Goal: Browse casually

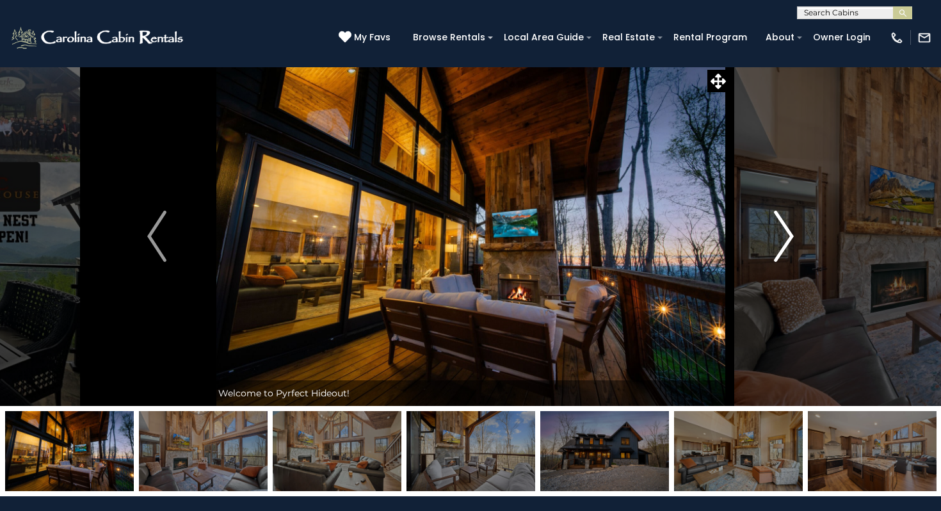
click at [780, 243] on img "Next" at bounding box center [783, 236] width 19 height 51
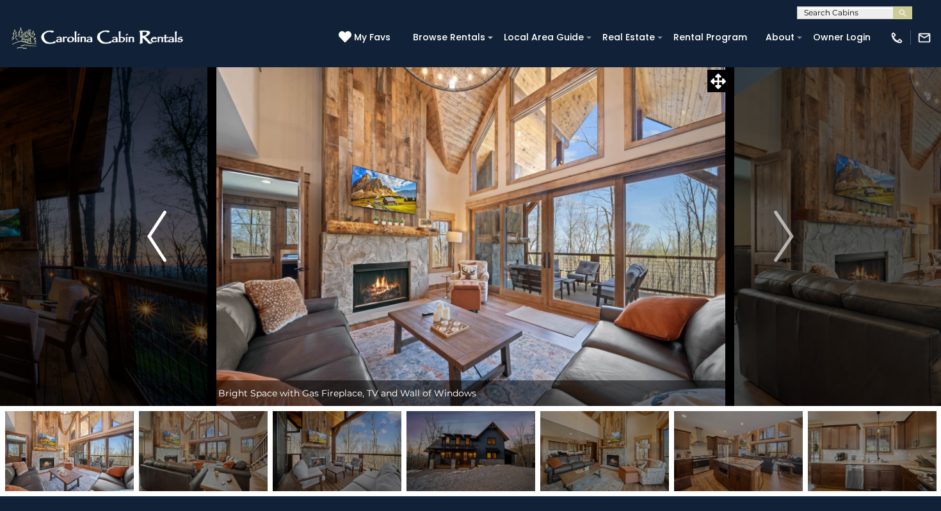
click at [170, 227] on button "Previous" at bounding box center [156, 236] width 109 height 339
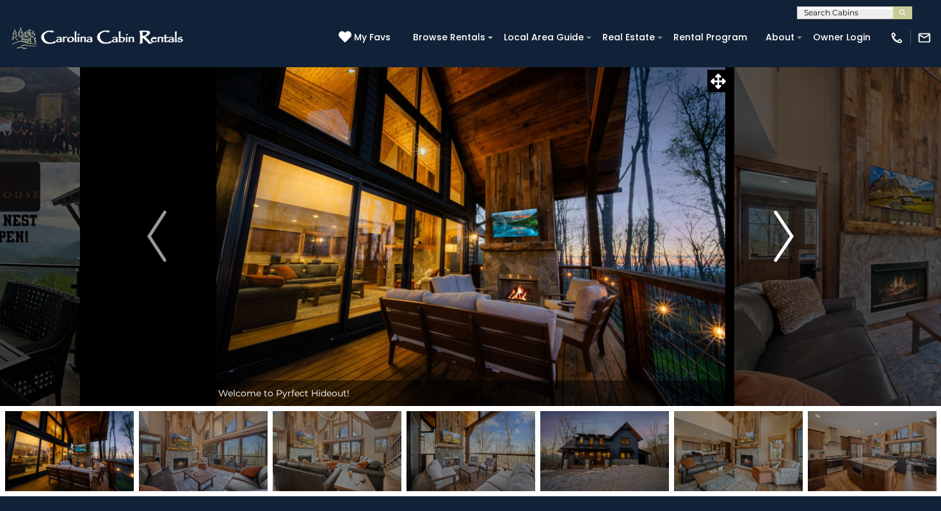
click at [791, 235] on img "Next" at bounding box center [783, 236] width 19 height 51
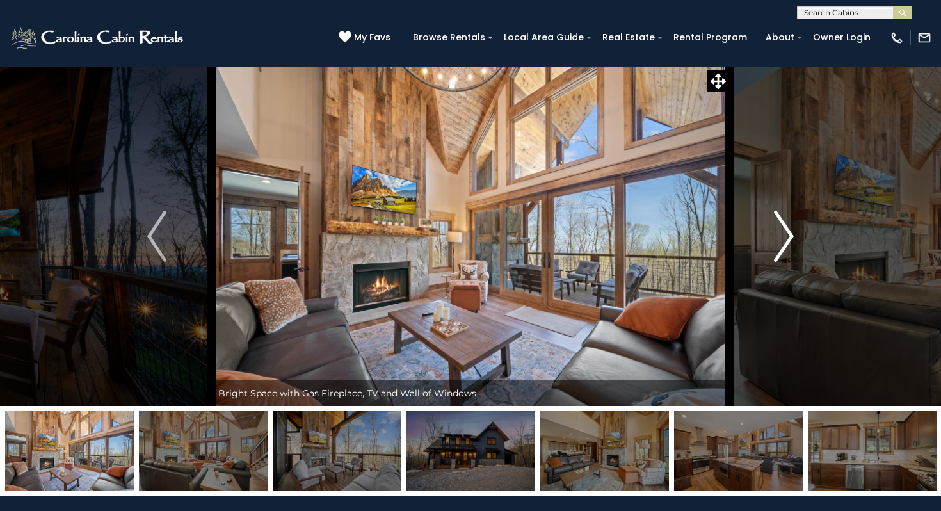
click at [791, 235] on img "Next" at bounding box center [783, 236] width 19 height 51
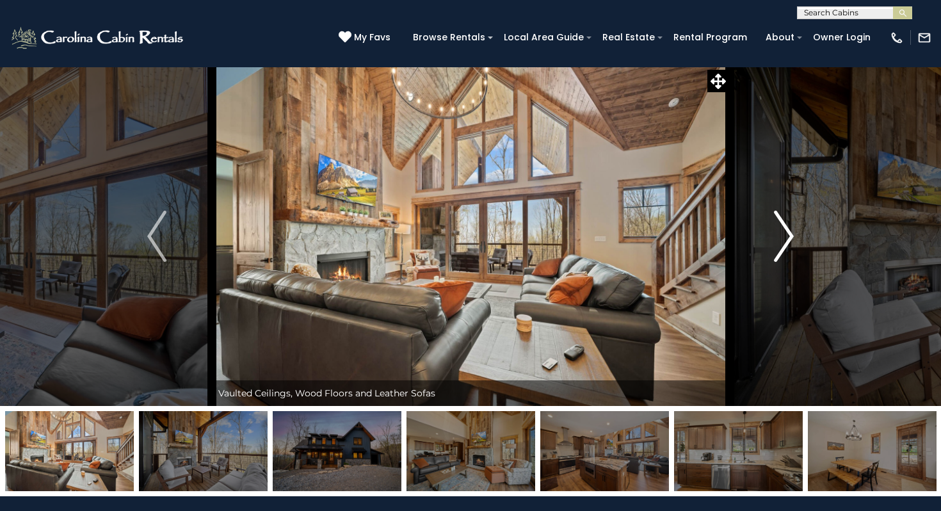
click at [791, 235] on img "Next" at bounding box center [783, 236] width 19 height 51
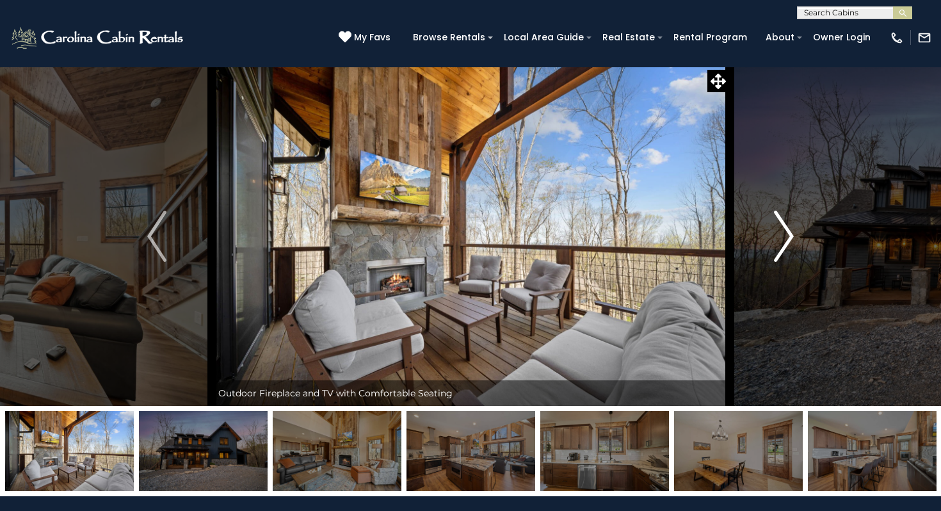
click at [791, 235] on img "Next" at bounding box center [783, 236] width 19 height 51
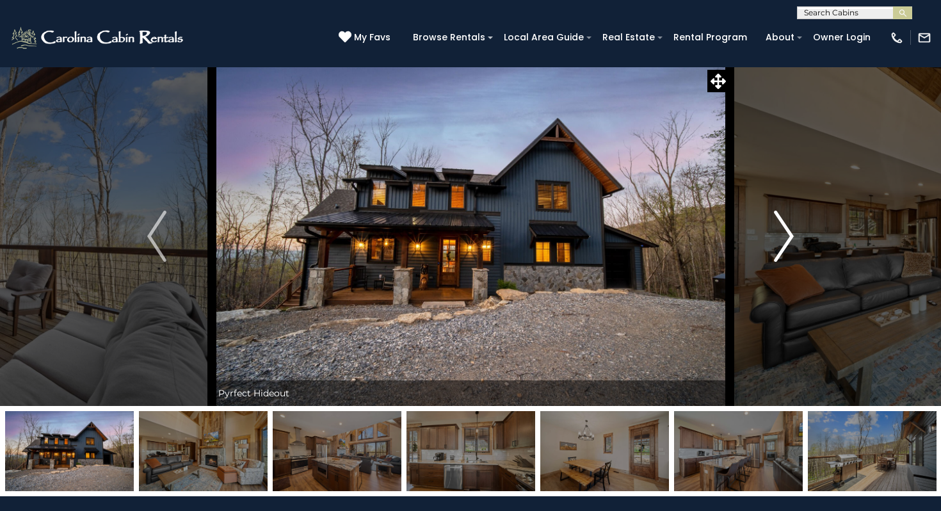
click at [791, 235] on img "Next" at bounding box center [783, 236] width 19 height 51
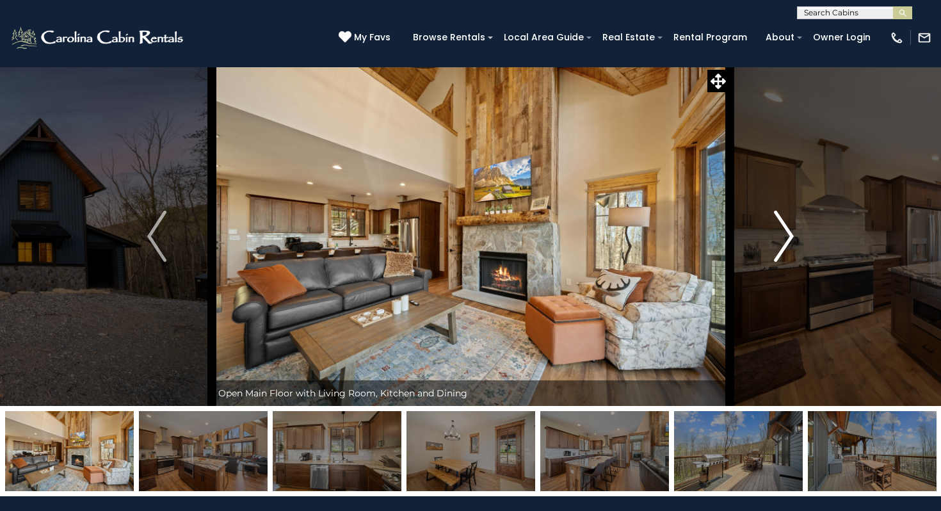
click at [791, 235] on img "Next" at bounding box center [783, 236] width 19 height 51
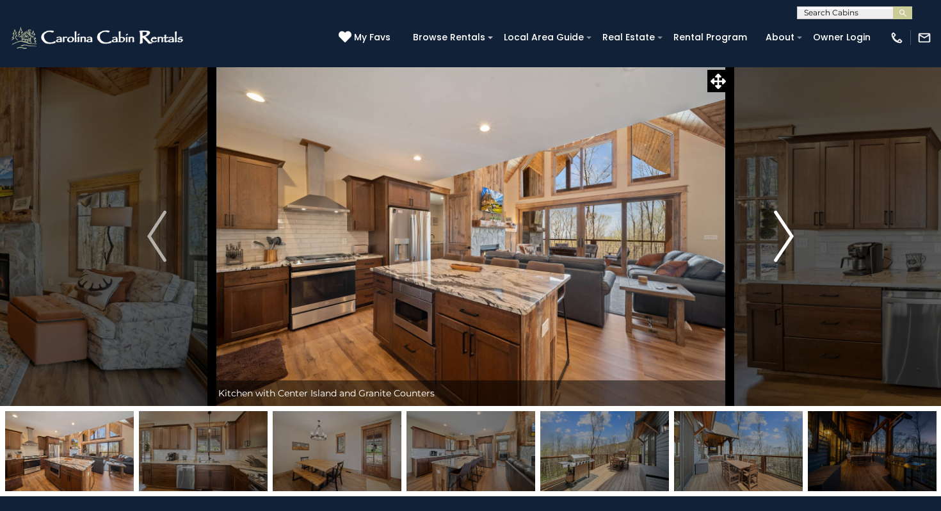
click at [791, 235] on img "Next" at bounding box center [783, 236] width 19 height 51
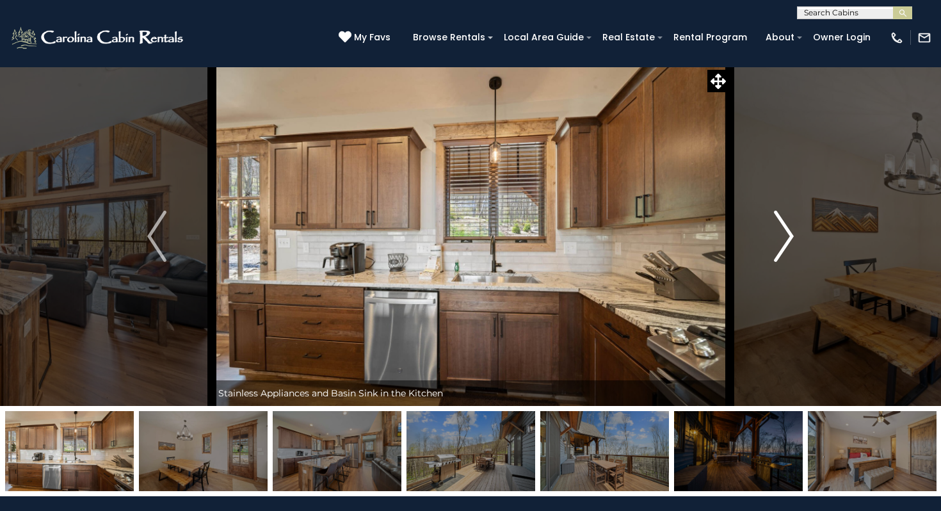
click at [791, 235] on img "Next" at bounding box center [783, 236] width 19 height 51
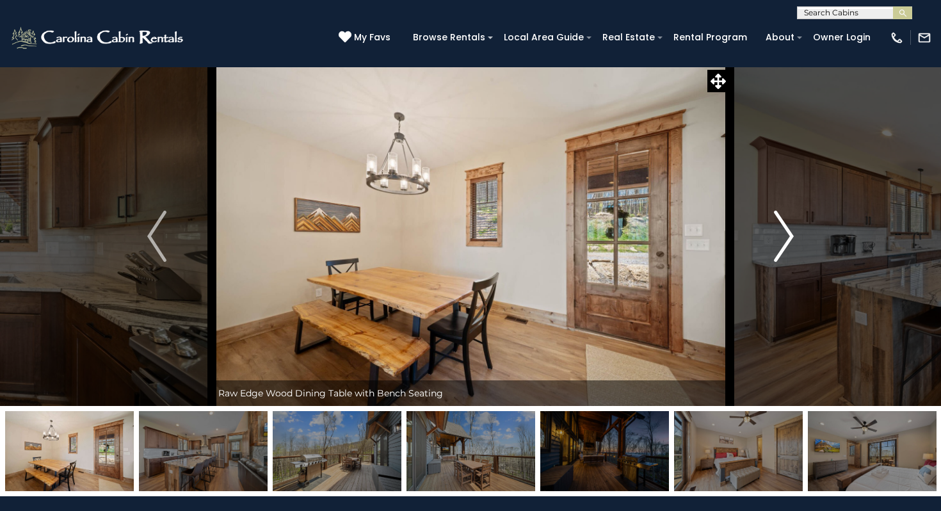
click at [791, 235] on img "Next" at bounding box center [783, 236] width 19 height 51
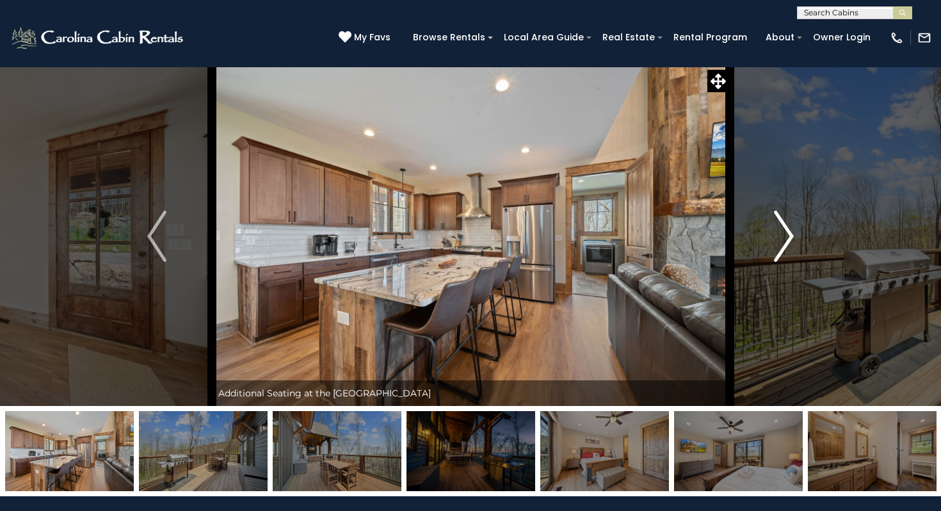
click at [791, 235] on img "Next" at bounding box center [783, 236] width 19 height 51
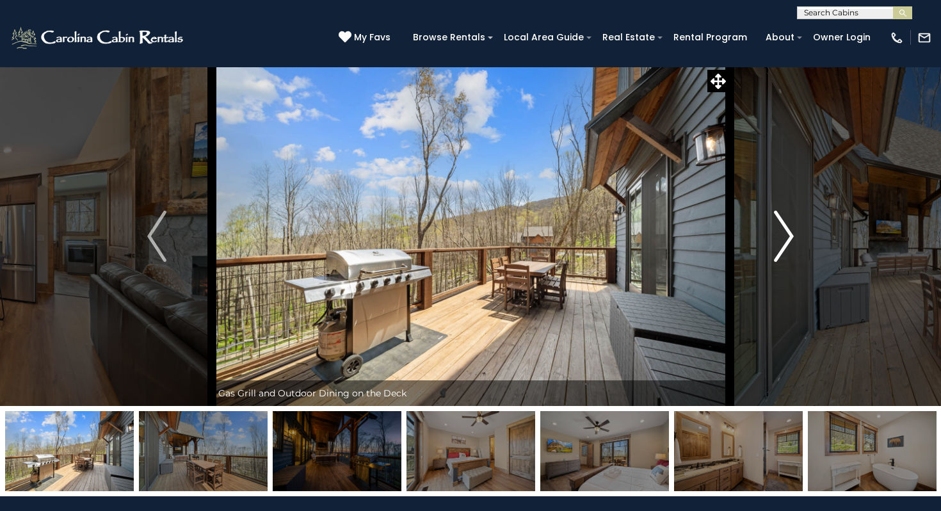
click at [791, 235] on img "Next" at bounding box center [783, 236] width 19 height 51
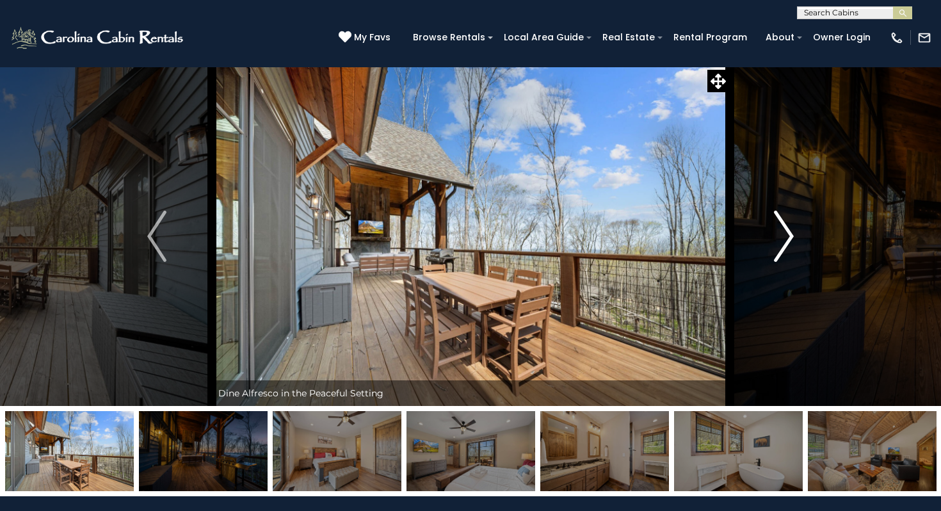
click at [791, 235] on img "Next" at bounding box center [783, 236] width 19 height 51
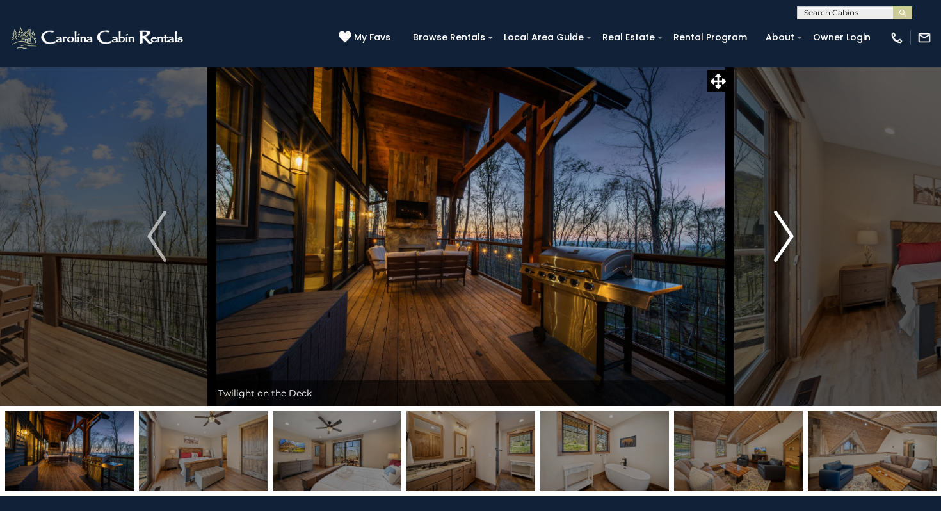
click at [791, 235] on img "Next" at bounding box center [783, 236] width 19 height 51
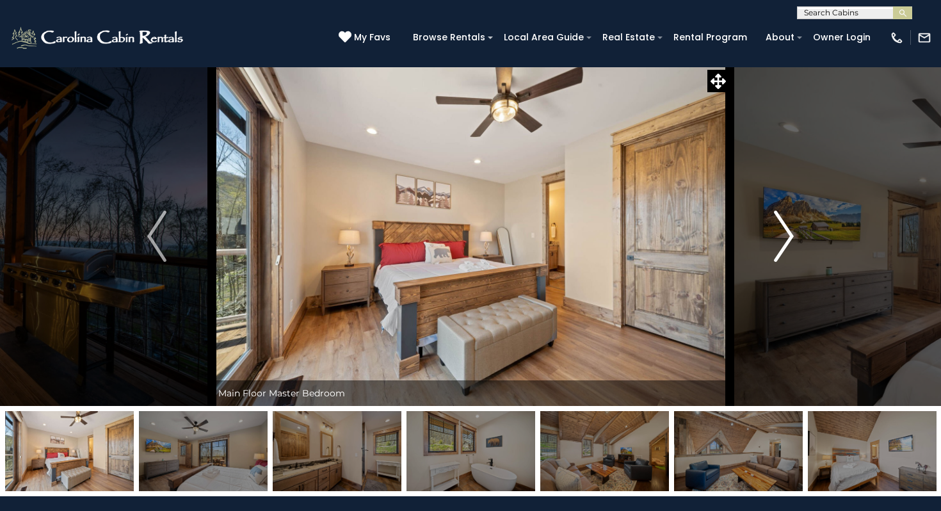
click at [787, 237] on img "Next" at bounding box center [783, 236] width 19 height 51
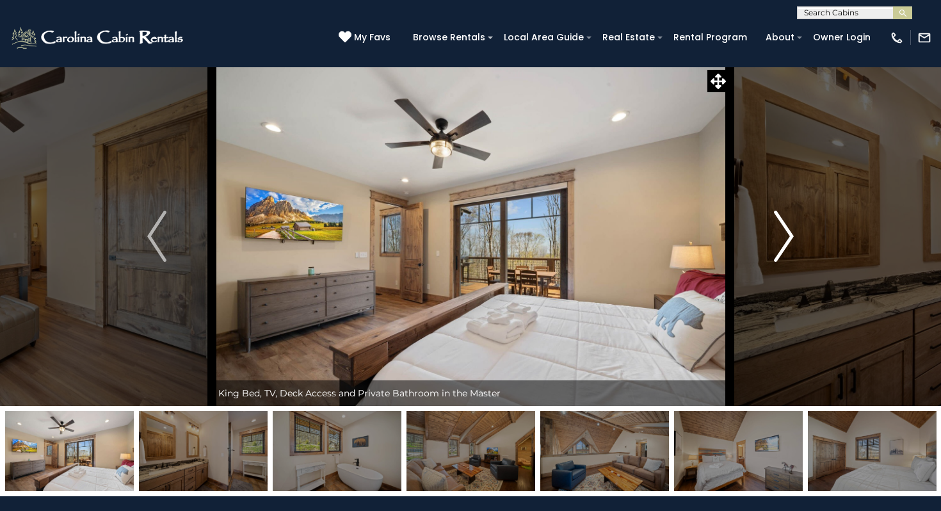
click at [787, 237] on img "Next" at bounding box center [783, 236] width 19 height 51
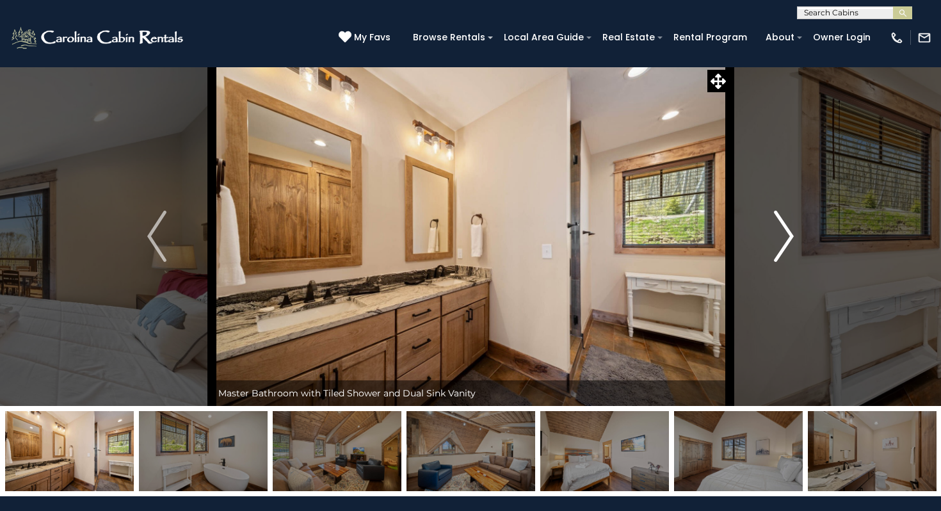
click at [787, 237] on img "Next" at bounding box center [783, 236] width 19 height 51
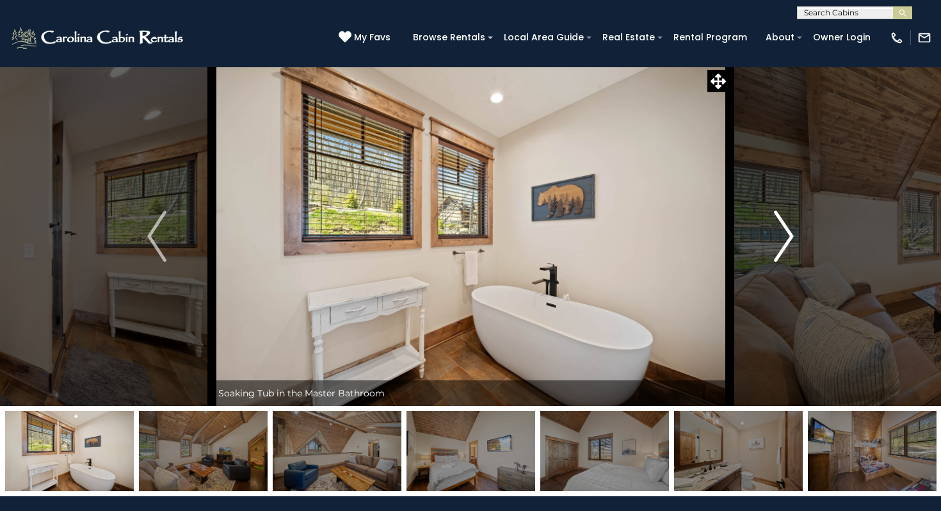
click at [787, 237] on img "Next" at bounding box center [783, 236] width 19 height 51
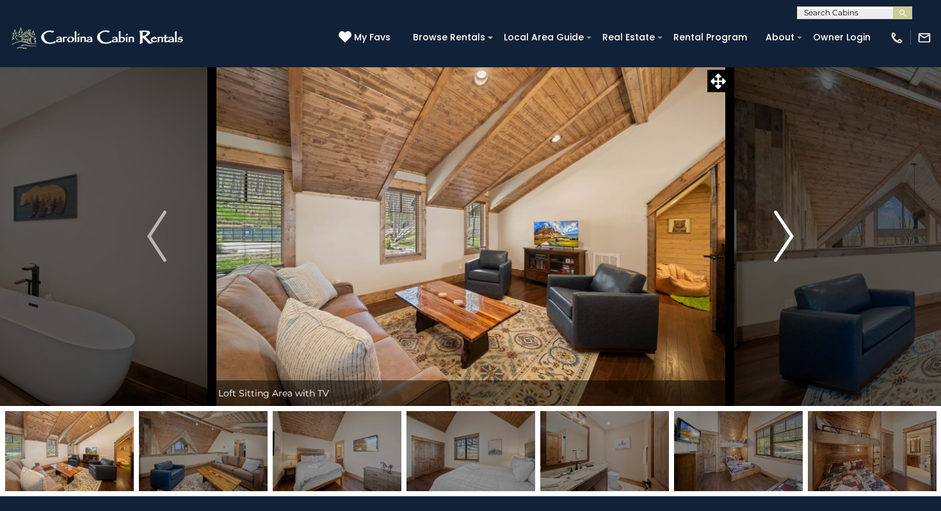
click at [783, 239] on img "Next" at bounding box center [783, 236] width 19 height 51
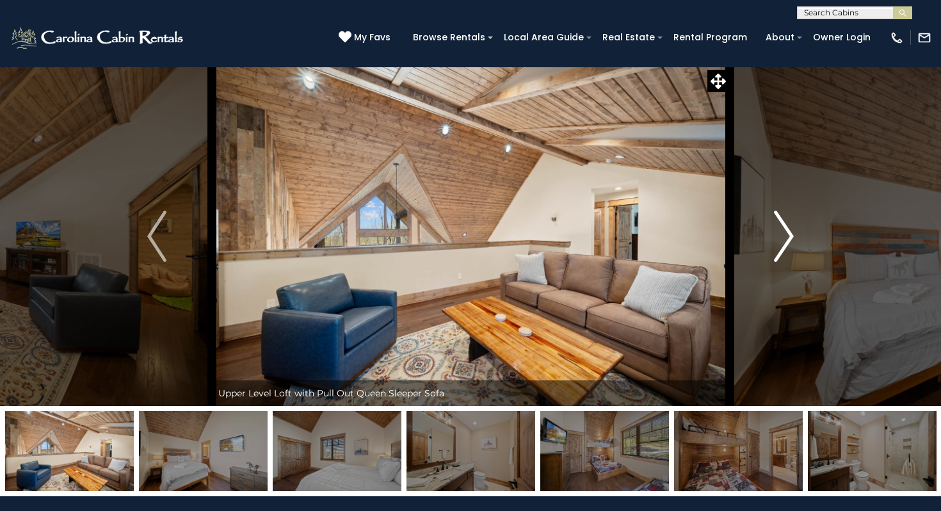
click at [783, 239] on img "Next" at bounding box center [783, 236] width 19 height 51
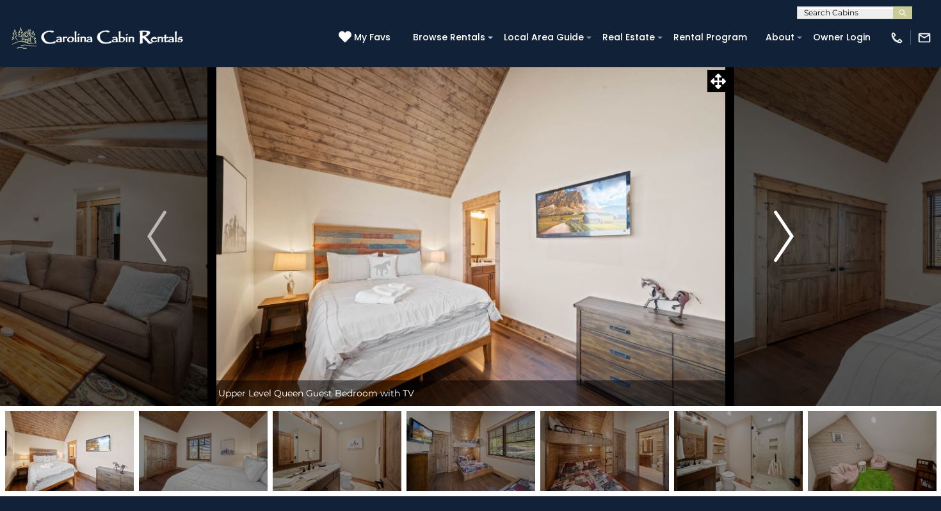
click at [788, 239] on img "Next" at bounding box center [783, 236] width 19 height 51
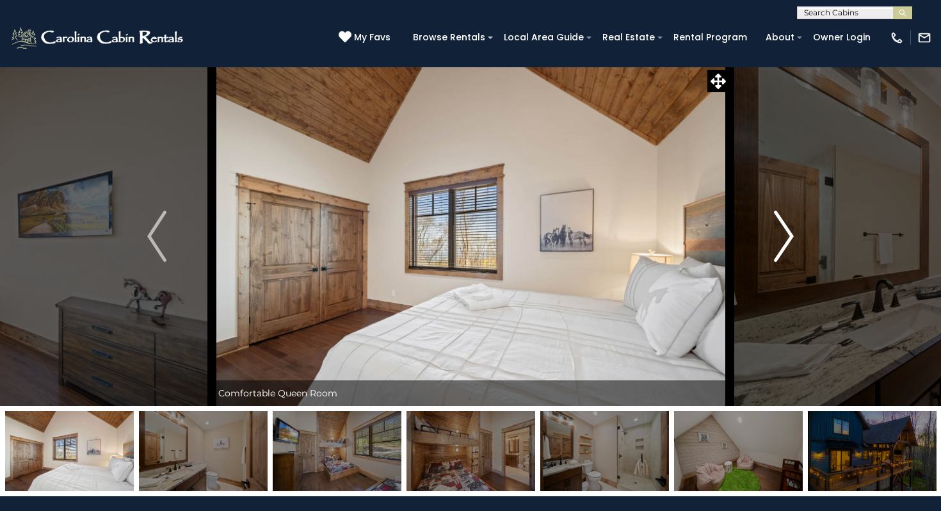
click at [788, 239] on img "Next" at bounding box center [783, 236] width 19 height 51
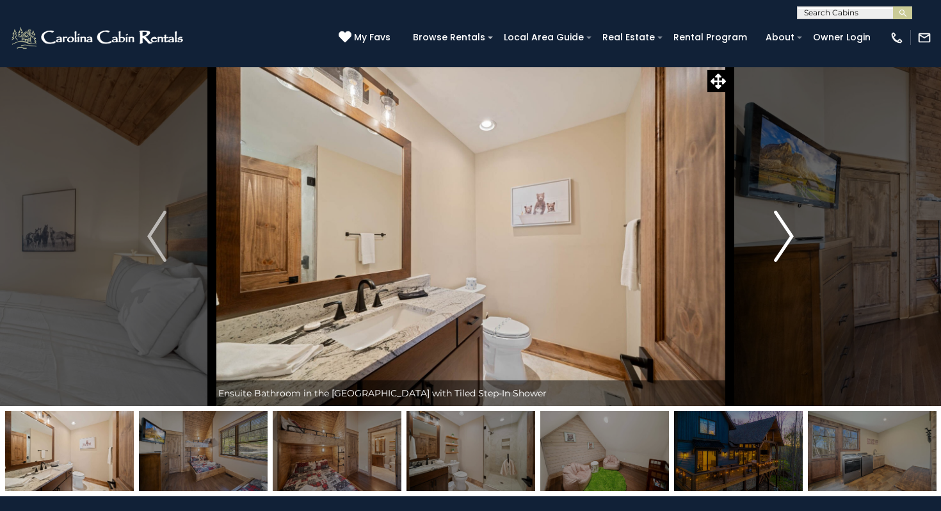
click at [788, 239] on img "Next" at bounding box center [783, 236] width 19 height 51
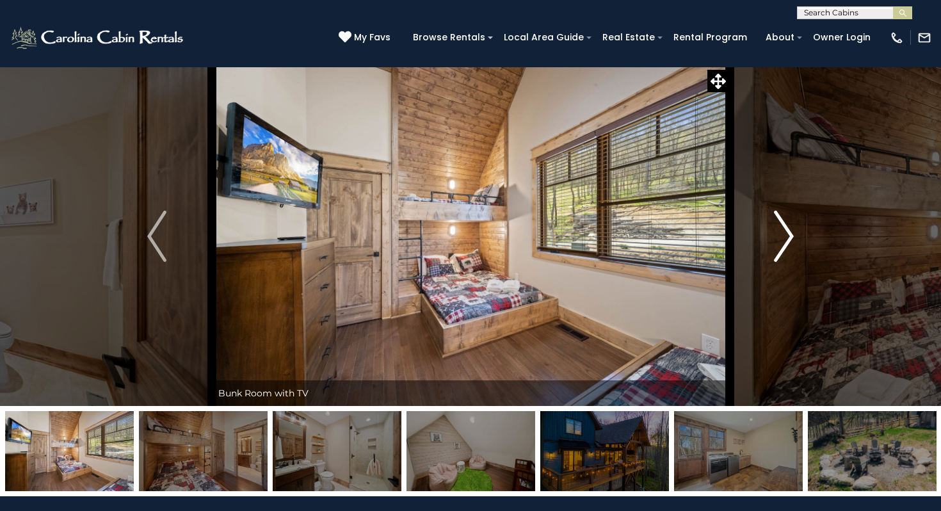
click at [788, 243] on img "Next" at bounding box center [783, 236] width 19 height 51
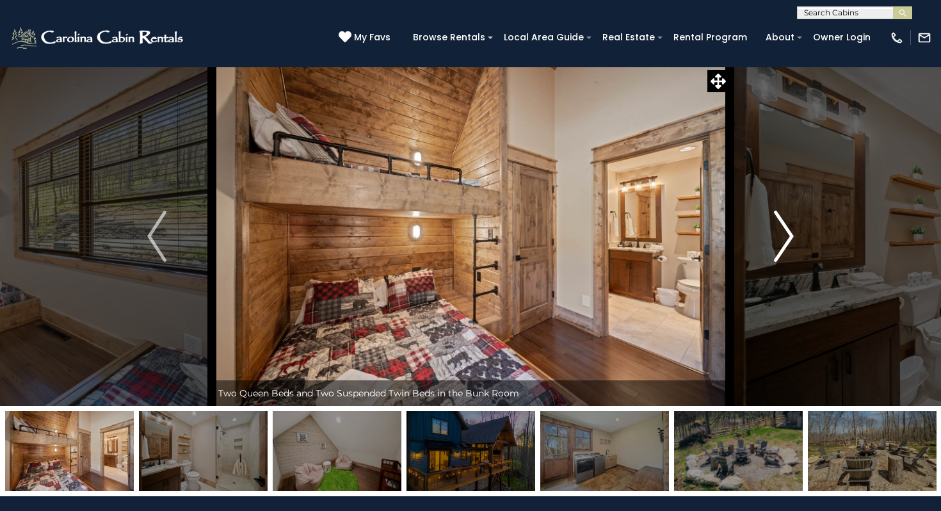
click at [785, 240] on img "Next" at bounding box center [783, 236] width 19 height 51
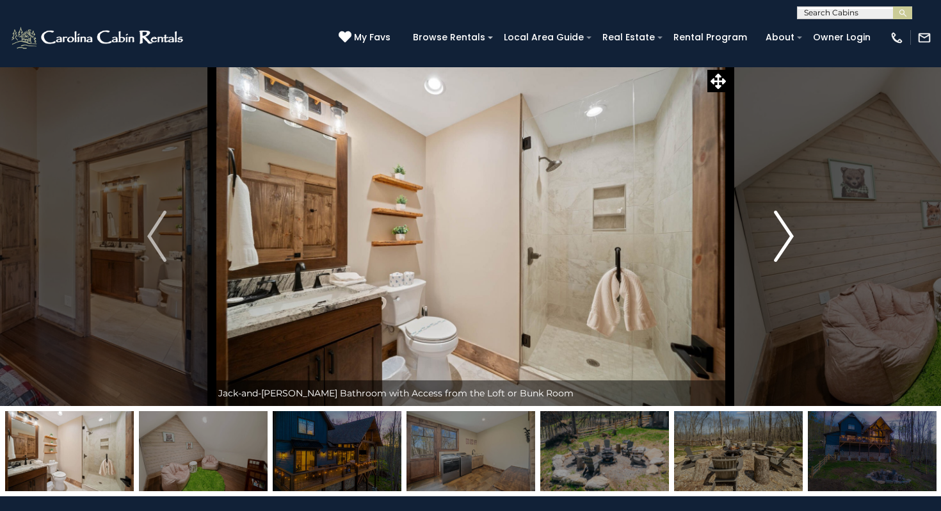
click at [785, 240] on img "Next" at bounding box center [783, 236] width 19 height 51
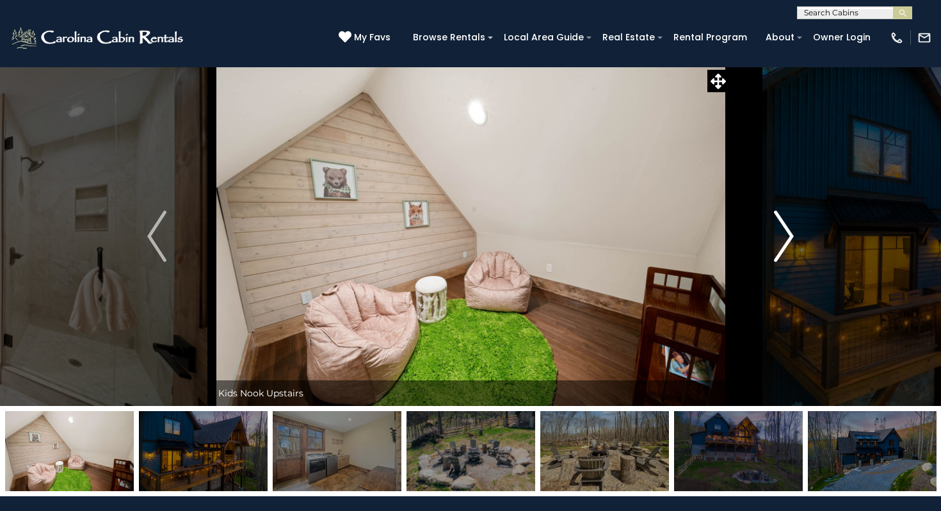
click at [788, 247] on img "Next" at bounding box center [783, 236] width 19 height 51
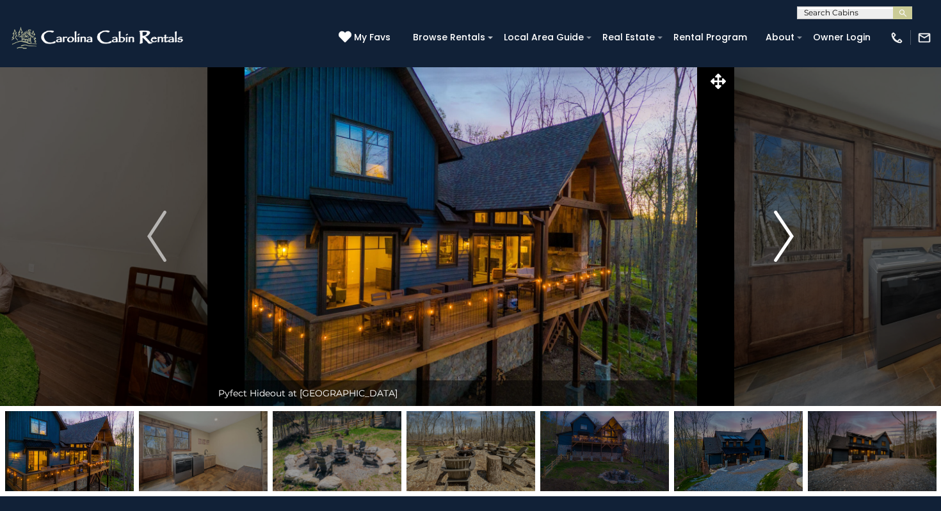
click at [788, 247] on img "Next" at bounding box center [783, 236] width 19 height 51
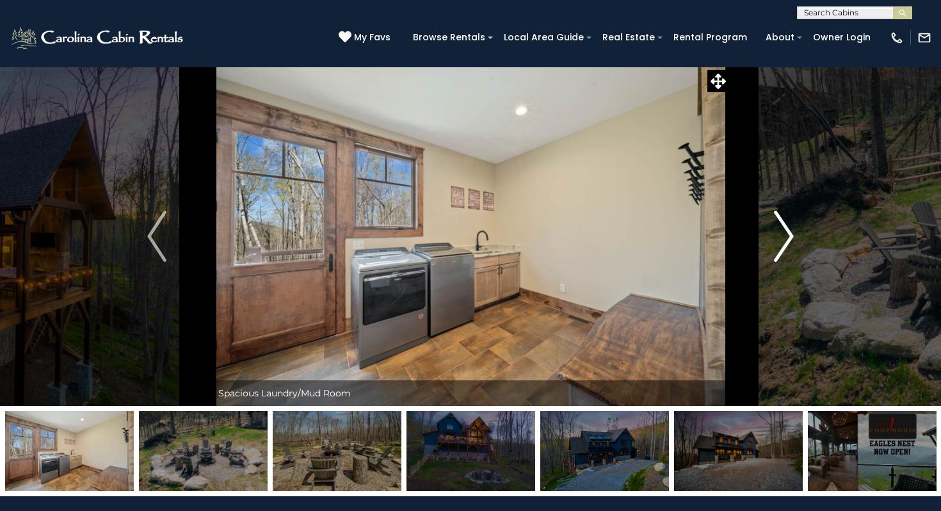
click at [788, 247] on img "Next" at bounding box center [783, 236] width 19 height 51
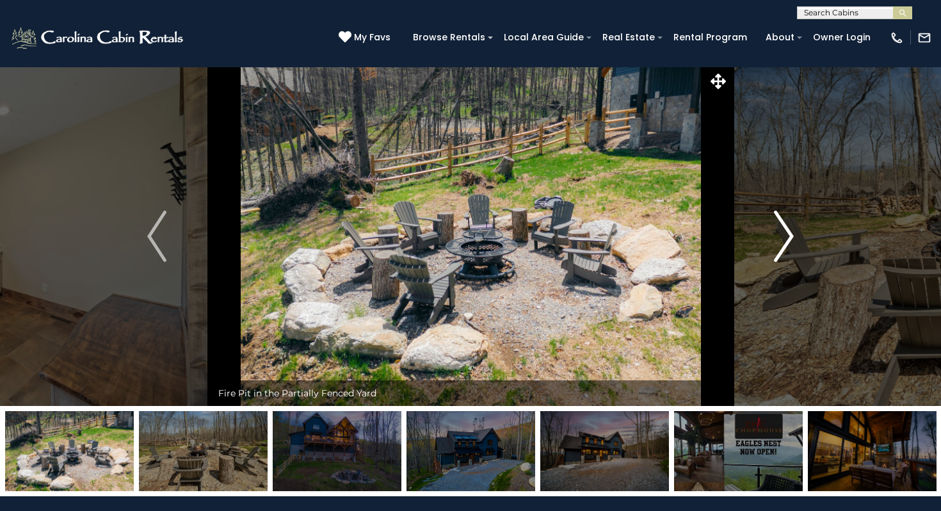
click at [788, 247] on img "Next" at bounding box center [783, 236] width 19 height 51
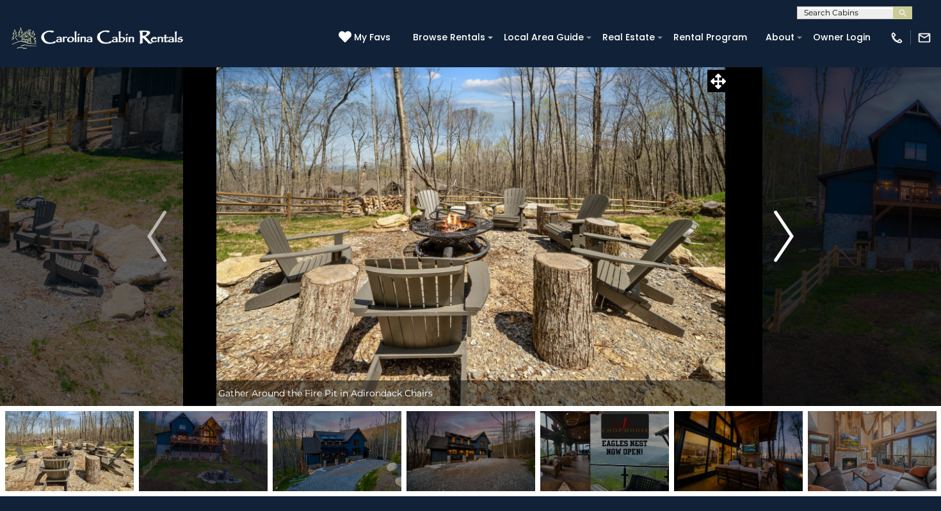
click at [788, 247] on img "Next" at bounding box center [783, 236] width 19 height 51
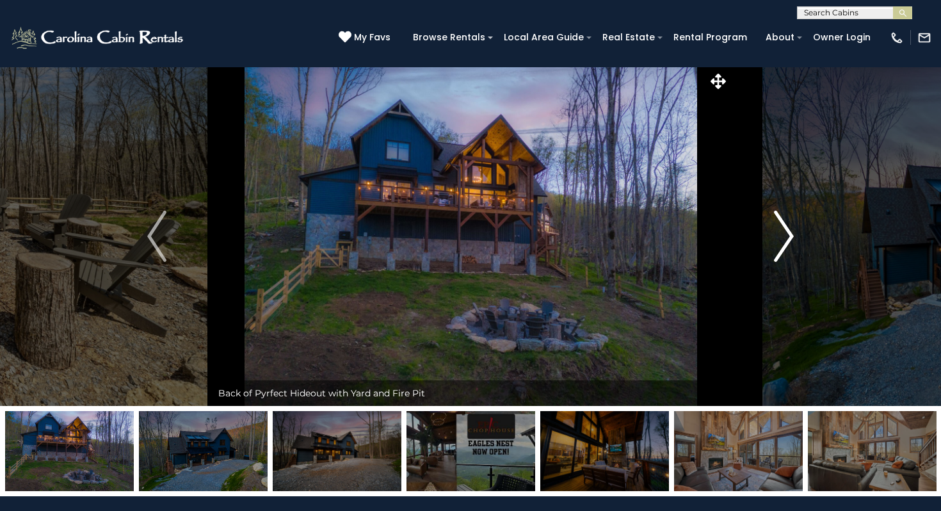
click at [788, 247] on img "Next" at bounding box center [783, 236] width 19 height 51
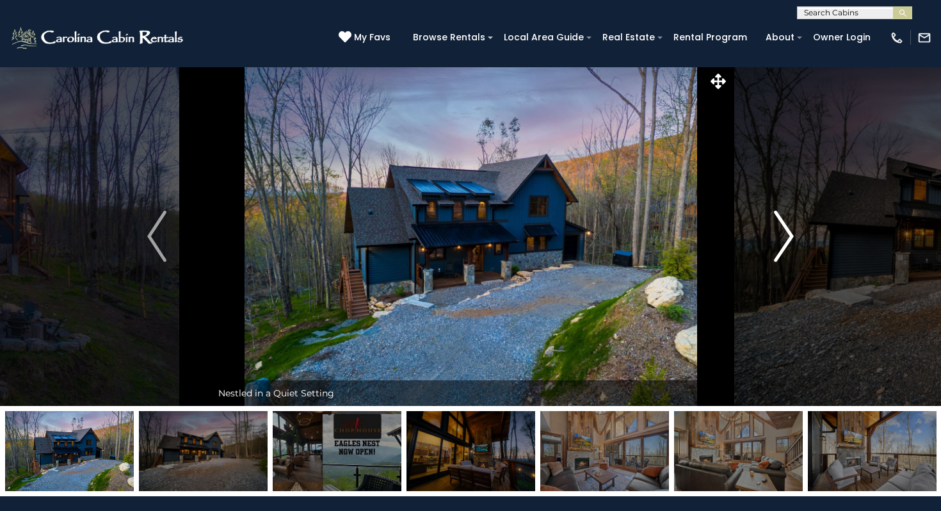
click at [788, 247] on img "Next" at bounding box center [783, 236] width 19 height 51
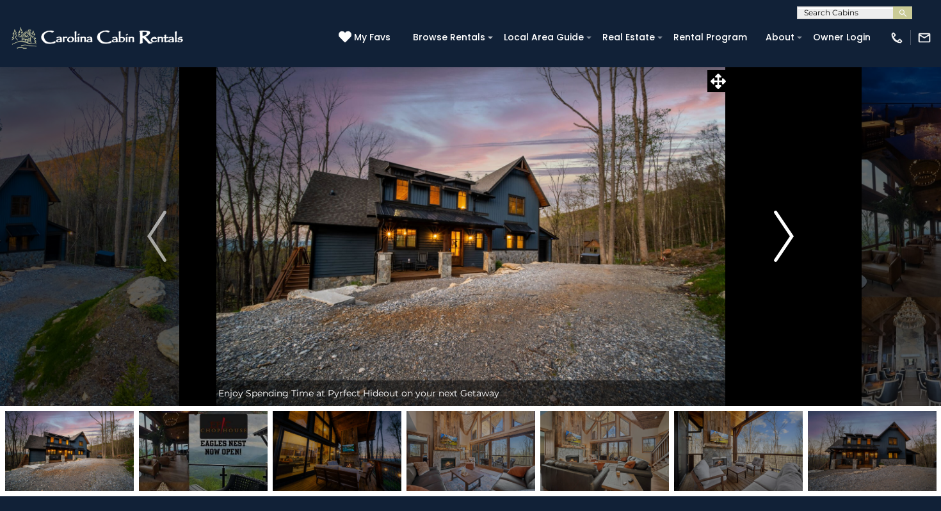
click at [788, 247] on img "Next" at bounding box center [783, 236] width 19 height 51
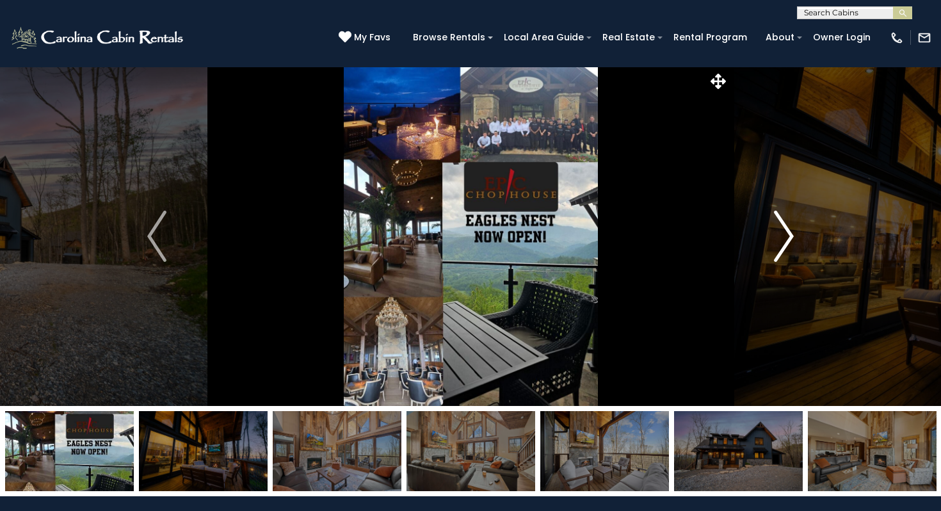
click at [788, 247] on img "Next" at bounding box center [783, 236] width 19 height 51
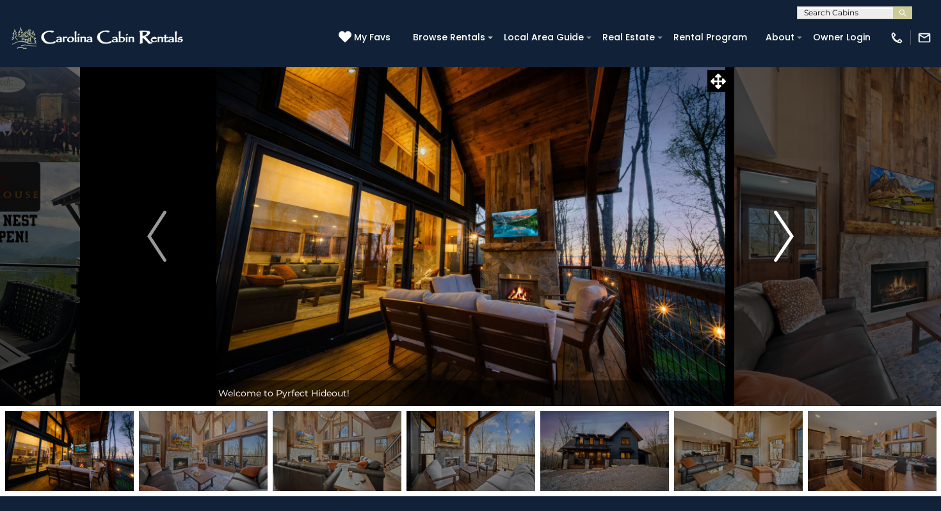
click at [788, 247] on img "Next" at bounding box center [783, 236] width 19 height 51
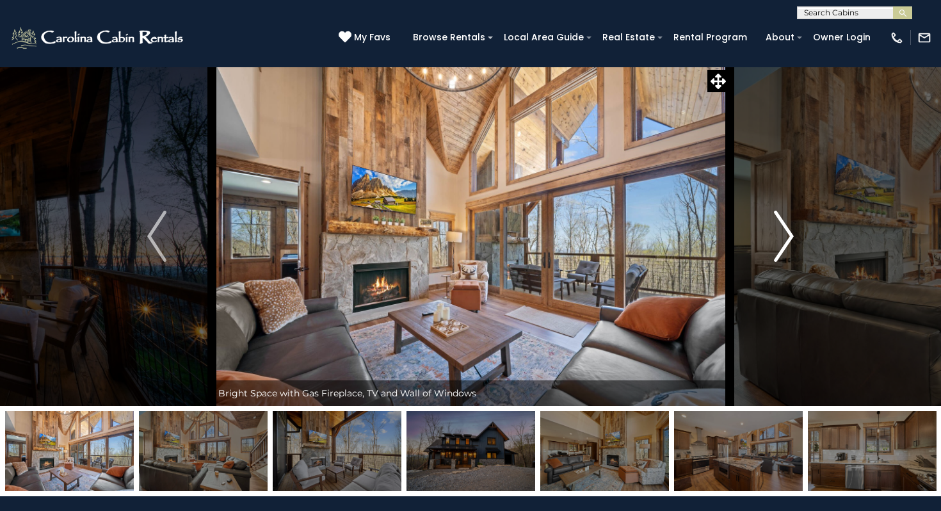
click at [788, 247] on img "Next" at bounding box center [783, 236] width 19 height 51
